Goal: Information Seeking & Learning: Check status

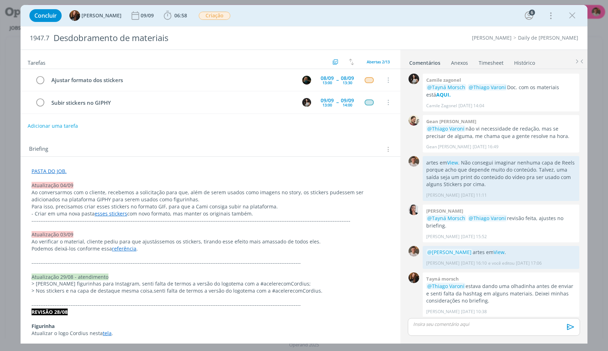
scroll to position [321, 0]
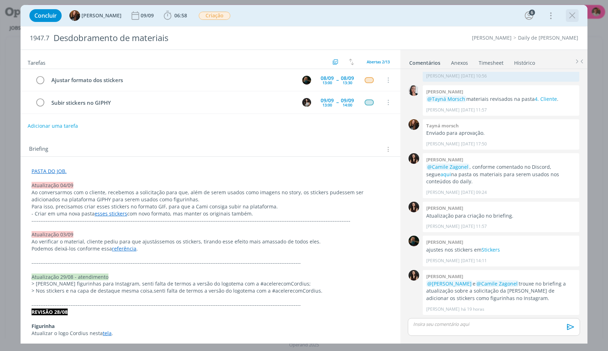
click at [572, 17] on icon "dialog" at bounding box center [572, 15] width 11 height 11
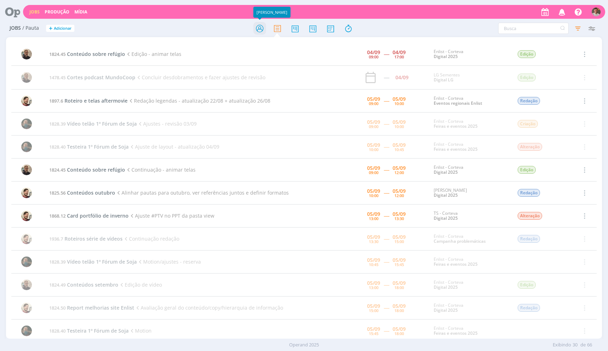
click at [263, 29] on icon at bounding box center [259, 29] width 13 height 14
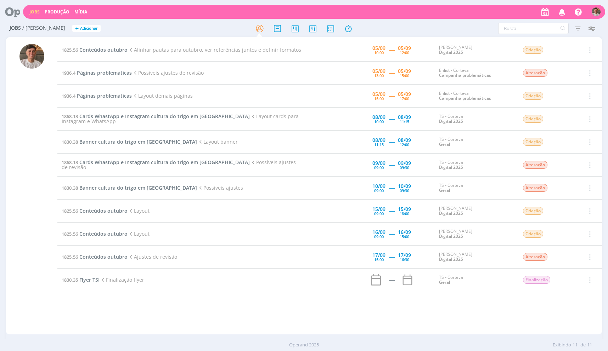
click at [580, 311] on div "1825.56 Conteúdos outubro Alinhar pautas para outubro, ver referências juntos e…" at bounding box center [329, 186] width 544 height 295
drag, startPoint x: 500, startPoint y: 317, endPoint x: 56, endPoint y: 53, distance: 517.0
click at [56, 53] on div "1825.56 Conteúdos outubro Alinhar pautas para outubro, ver referências juntos e…" at bounding box center [304, 186] width 596 height 298
click at [381, 32] on div at bounding box center [304, 28] width 199 height 13
click at [599, 13] on img "button" at bounding box center [595, 11] width 9 height 9
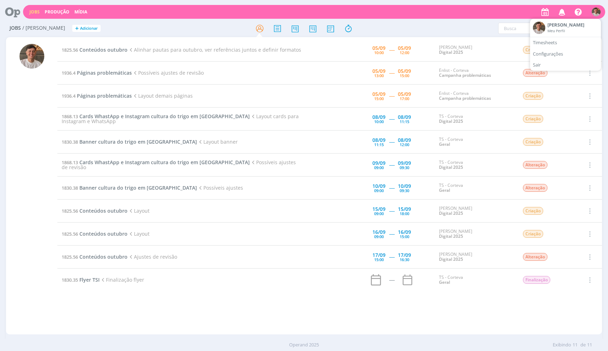
click at [469, 22] on div "Jobs / [PERSON_NAME] + Adicionar Filtros Filtrar [GEOGRAPHIC_DATA] Tipo Jobs e …" at bounding box center [304, 29] width 596 height 18
